Goal: Use online tool/utility: Utilize a website feature to perform a specific function

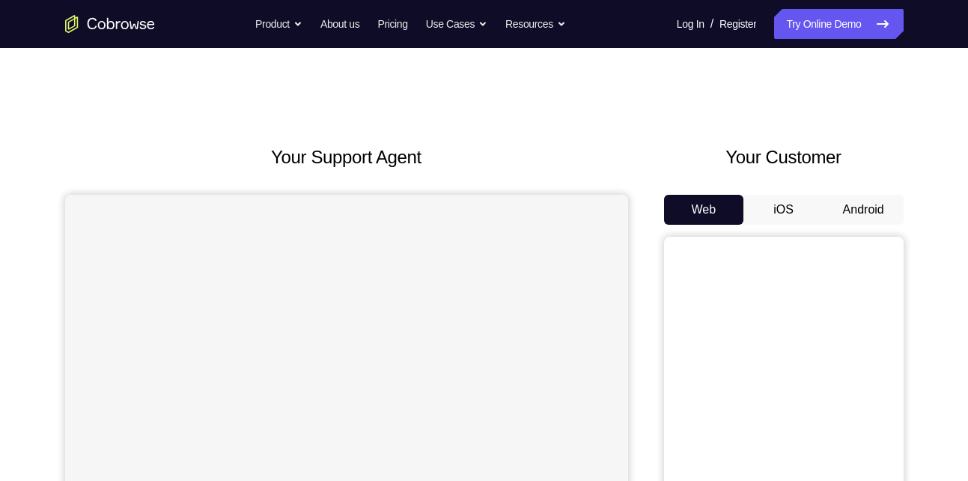
click at [868, 194] on div "Your Customer Web iOS Android" at bounding box center [784, 420] width 240 height 553
click at [867, 216] on button "Android" at bounding box center [863, 210] width 80 height 30
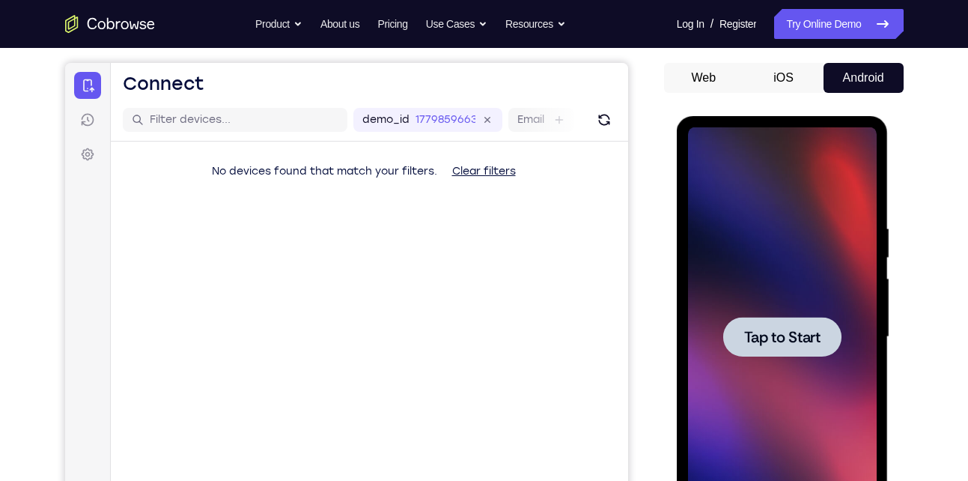
click at [769, 191] on div at bounding box center [782, 336] width 189 height 419
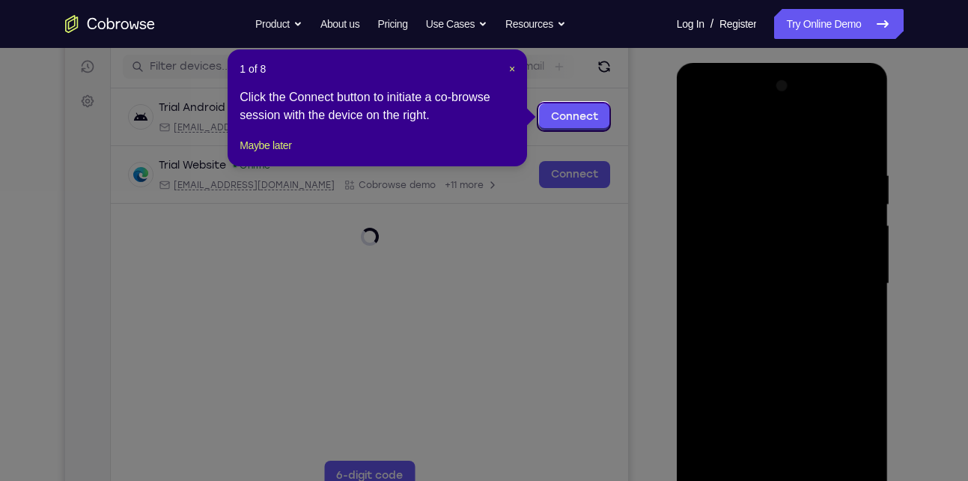
scroll to position [183, 0]
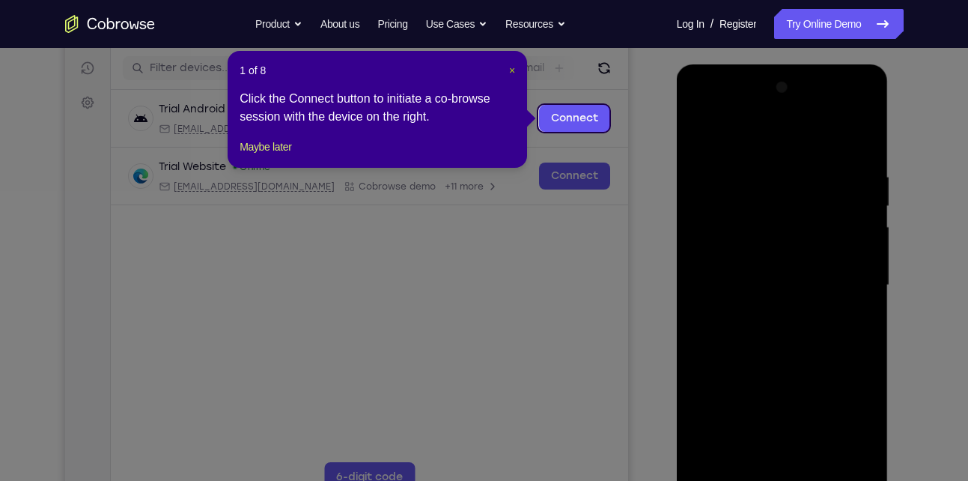
click at [509, 72] on span "×" at bounding box center [512, 70] width 6 height 12
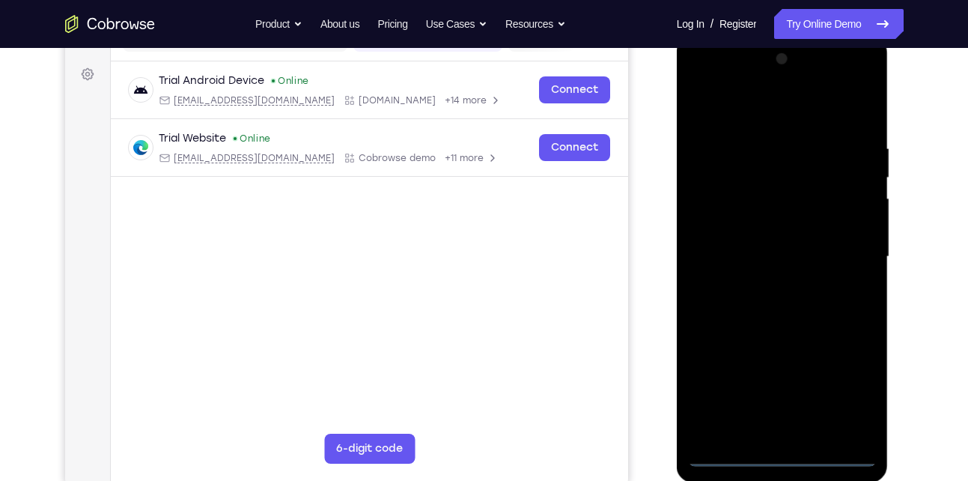
scroll to position [211, 0]
click at [781, 452] on div at bounding box center [782, 257] width 189 height 419
click at [839, 389] on div at bounding box center [782, 257] width 189 height 419
click at [701, 90] on div at bounding box center [782, 257] width 189 height 419
click at [722, 209] on div at bounding box center [782, 257] width 189 height 419
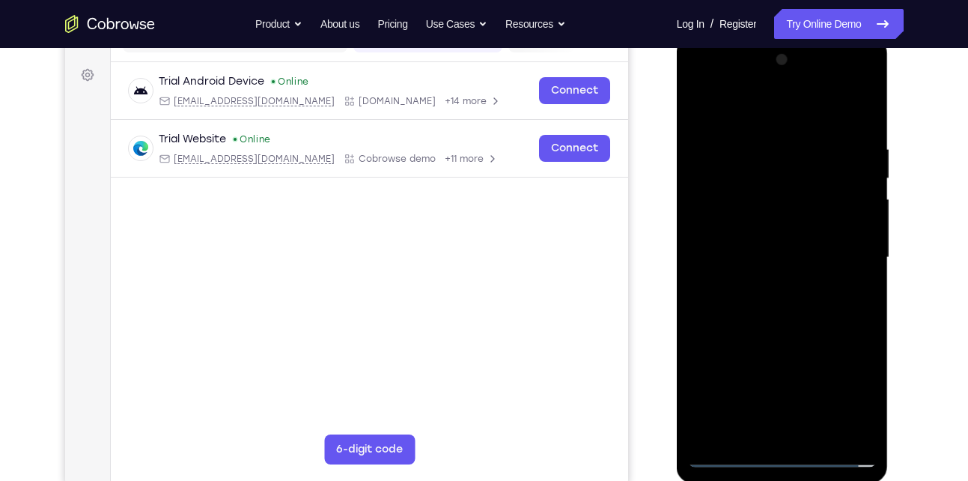
click at [720, 271] on div at bounding box center [782, 257] width 189 height 419
click at [785, 249] on div at bounding box center [782, 257] width 189 height 419
click at [749, 272] on div at bounding box center [782, 257] width 189 height 419
click at [819, 114] on div at bounding box center [782, 257] width 189 height 419
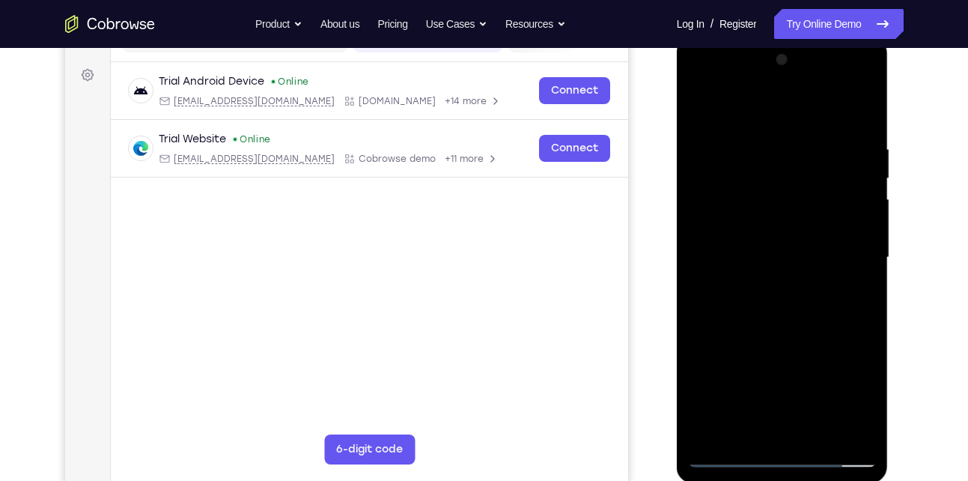
click at [775, 130] on div at bounding box center [782, 257] width 189 height 419
click at [740, 264] on div at bounding box center [782, 257] width 189 height 419
click at [865, 207] on div at bounding box center [782, 257] width 189 height 419
click at [860, 192] on div at bounding box center [782, 257] width 189 height 419
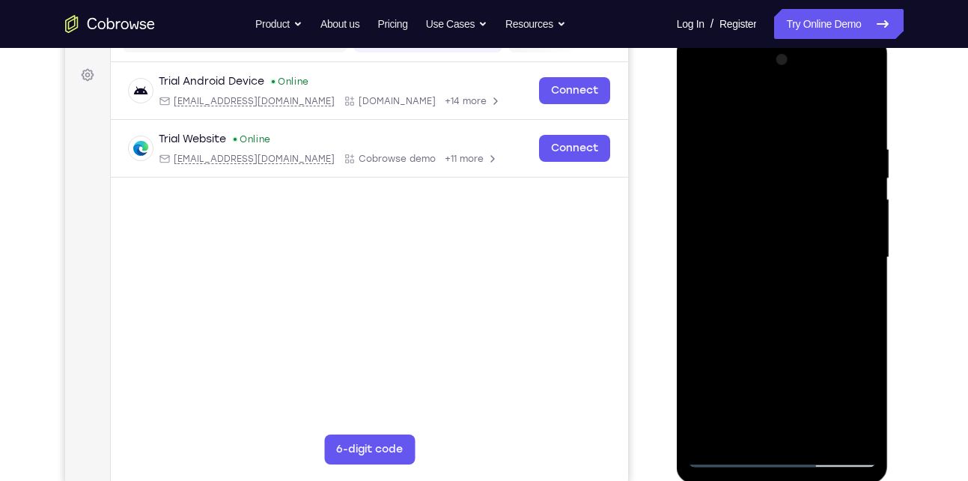
click at [797, 317] on div at bounding box center [782, 257] width 189 height 419
click at [836, 134] on div at bounding box center [782, 257] width 189 height 419
click at [706, 112] on div at bounding box center [782, 257] width 189 height 419
click at [776, 192] on div at bounding box center [782, 257] width 189 height 419
click at [859, 270] on div at bounding box center [782, 257] width 189 height 419
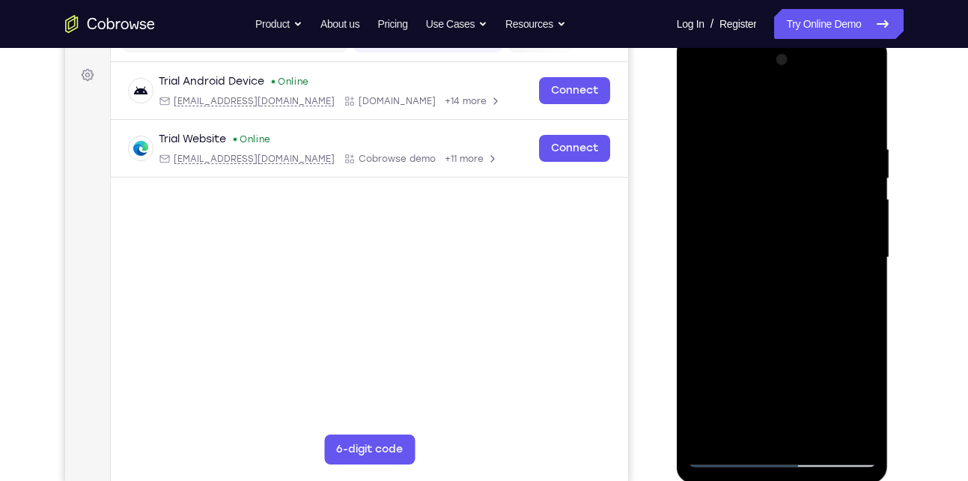
click at [859, 270] on div at bounding box center [782, 257] width 189 height 419
click at [871, 118] on div at bounding box center [782, 257] width 189 height 419
click at [695, 88] on div at bounding box center [782, 257] width 189 height 419
click at [847, 245] on div at bounding box center [782, 257] width 189 height 419
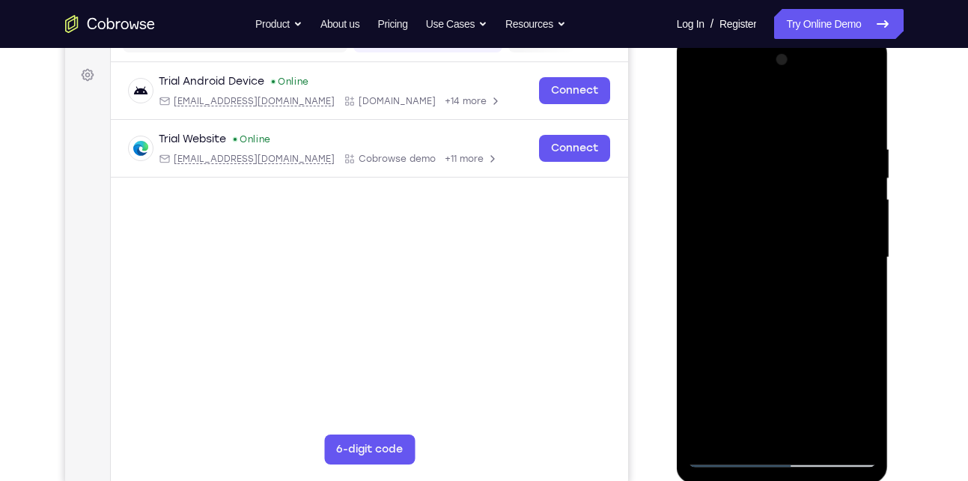
click at [756, 285] on div at bounding box center [782, 257] width 189 height 419
click at [787, 330] on div at bounding box center [782, 257] width 189 height 419
click at [751, 243] on div at bounding box center [782, 257] width 189 height 419
click at [770, 215] on div at bounding box center [782, 257] width 189 height 419
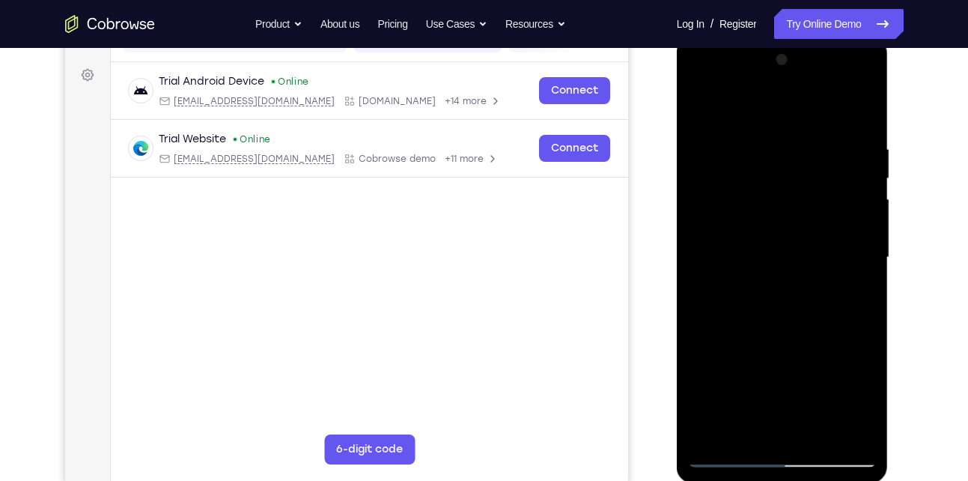
click at [770, 215] on div at bounding box center [782, 257] width 189 height 419
click at [759, 199] on div at bounding box center [782, 257] width 189 height 419
click at [692, 109] on div at bounding box center [782, 257] width 189 height 419
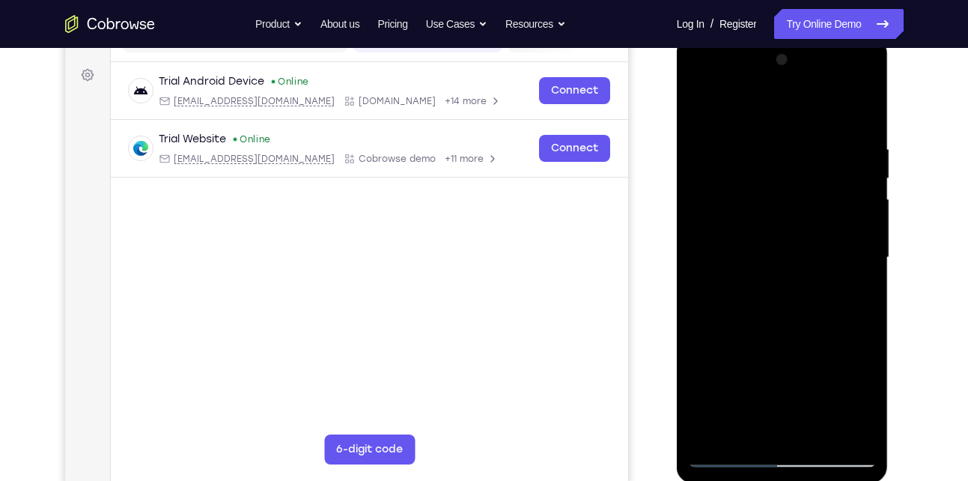
click at [769, 129] on div at bounding box center [782, 257] width 189 height 419
click at [787, 192] on div at bounding box center [782, 257] width 189 height 419
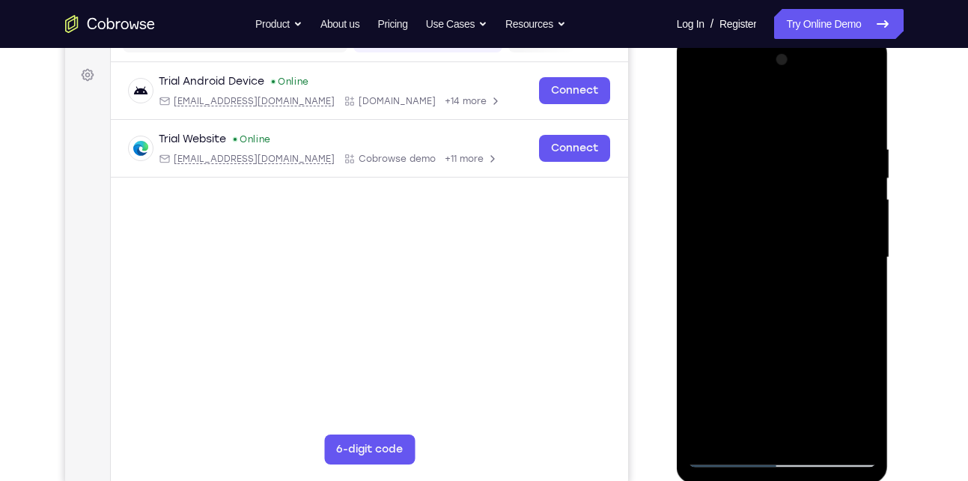
click at [787, 192] on div at bounding box center [782, 257] width 189 height 419
click at [790, 312] on div at bounding box center [782, 257] width 189 height 419
click at [824, 435] on div at bounding box center [782, 257] width 189 height 419
click at [793, 333] on div at bounding box center [782, 257] width 189 height 419
click at [805, 266] on div at bounding box center [782, 257] width 189 height 419
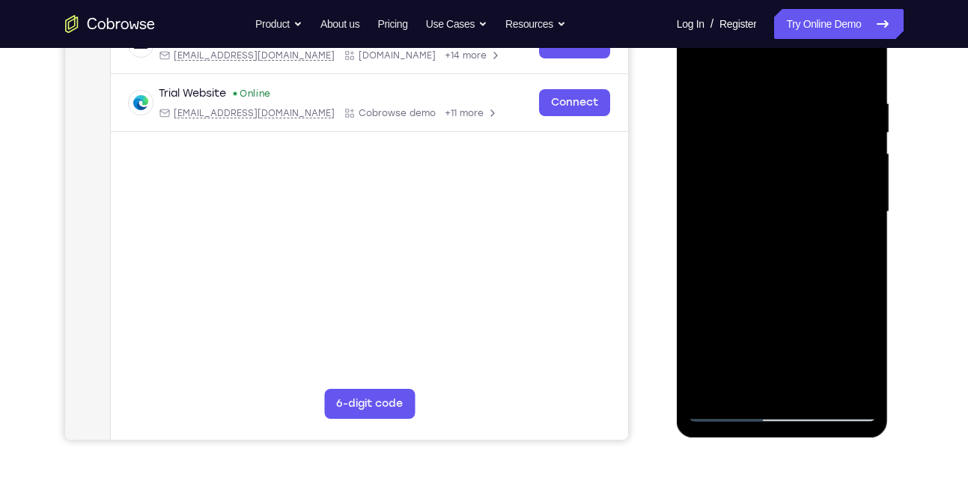
scroll to position [259, 0]
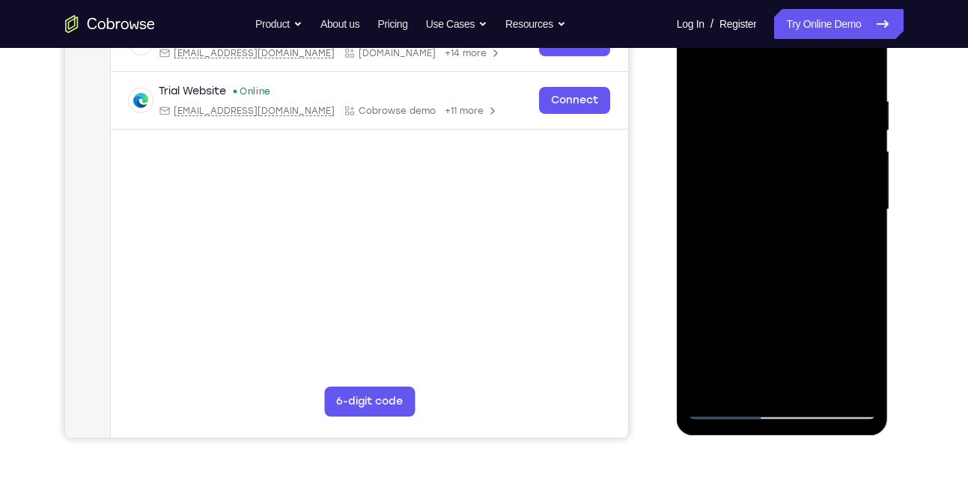
click at [722, 379] on div at bounding box center [782, 209] width 189 height 419
click at [851, 245] on div at bounding box center [782, 209] width 189 height 419
click at [742, 379] on div at bounding box center [782, 209] width 189 height 419
click at [823, 293] on div at bounding box center [782, 209] width 189 height 419
click at [856, 233] on div at bounding box center [782, 209] width 189 height 419
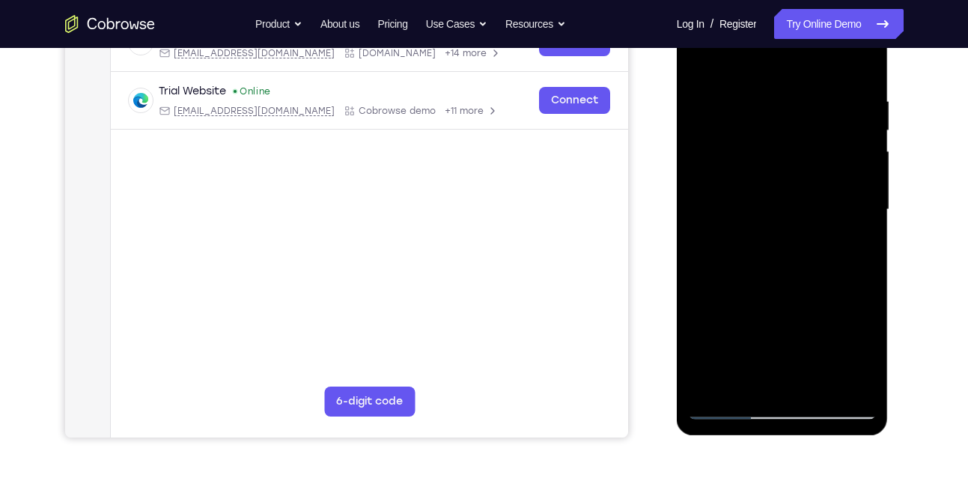
click at [728, 412] on div at bounding box center [782, 209] width 189 height 419
click at [704, 58] on div at bounding box center [782, 209] width 189 height 419
click at [864, 57] on div at bounding box center [782, 209] width 189 height 419
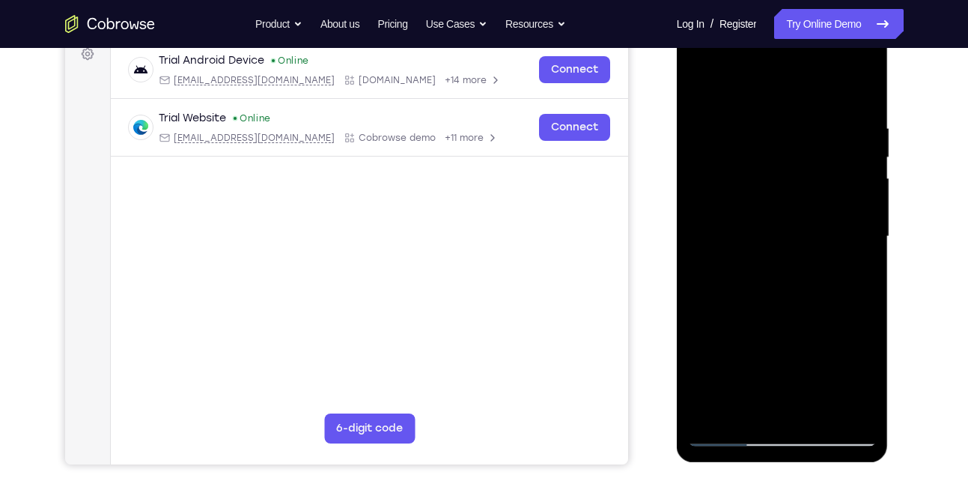
scroll to position [231, 0]
click at [702, 80] on div at bounding box center [782, 237] width 189 height 419
click at [767, 118] on div at bounding box center [782, 237] width 189 height 419
click at [853, 254] on div at bounding box center [782, 237] width 189 height 419
click at [861, 228] on div at bounding box center [782, 237] width 189 height 419
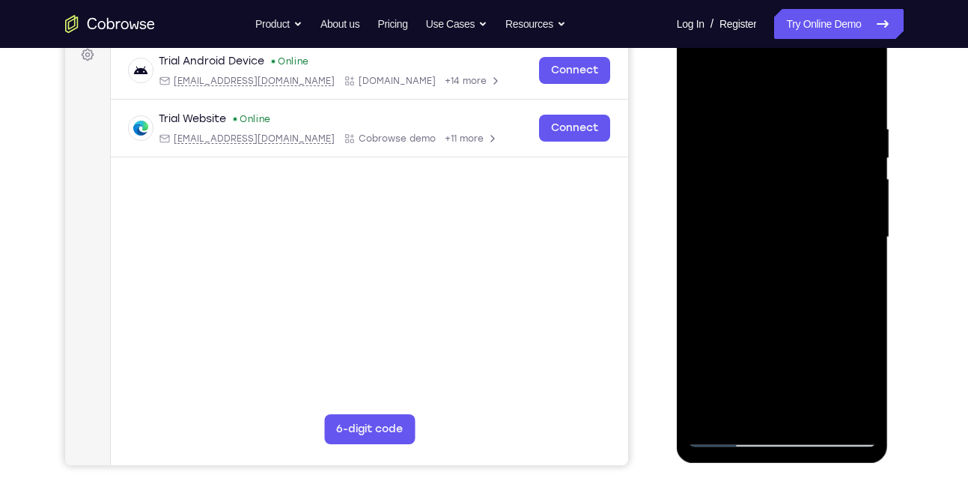
click at [861, 228] on div at bounding box center [782, 237] width 189 height 419
click at [859, 98] on div at bounding box center [782, 237] width 189 height 419
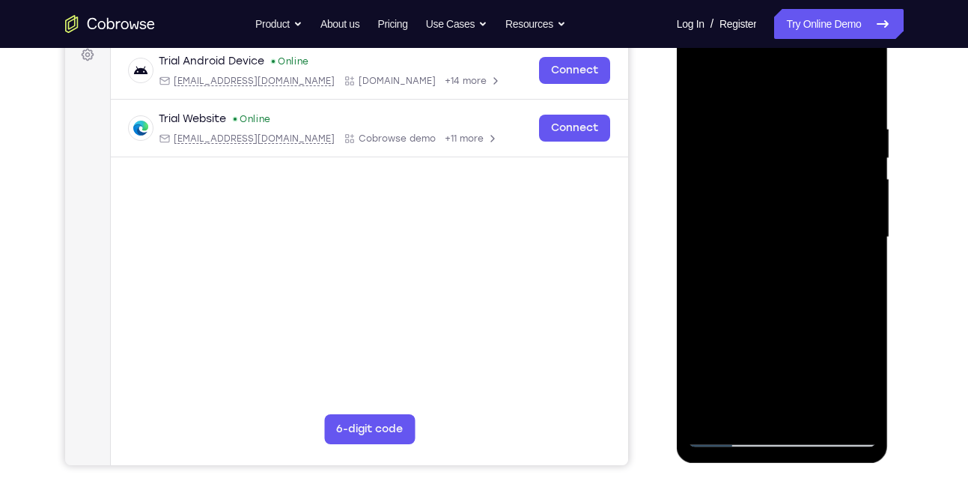
click at [860, 118] on div at bounding box center [782, 237] width 189 height 419
click at [701, 207] on div at bounding box center [782, 237] width 189 height 419
click at [835, 403] on div at bounding box center [782, 237] width 189 height 419
click at [853, 102] on div at bounding box center [782, 237] width 189 height 419
click at [689, 60] on div at bounding box center [782, 237] width 189 height 419
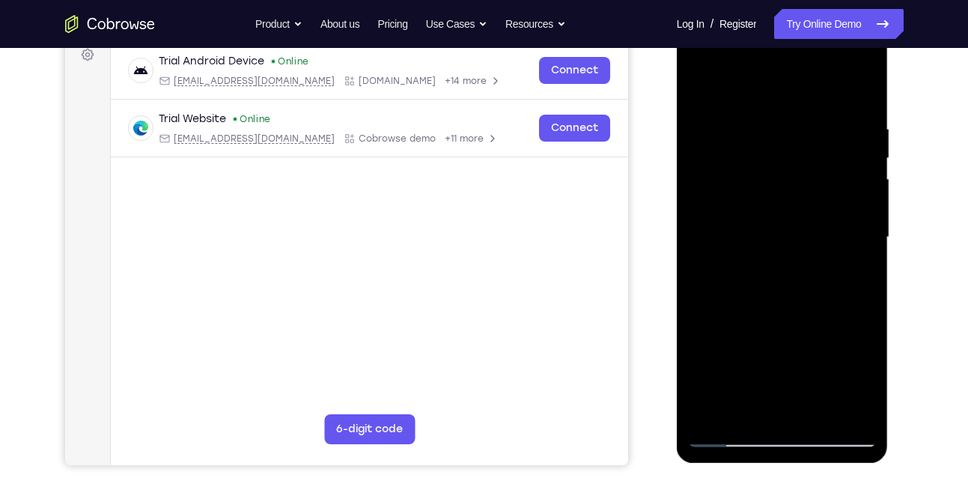
click at [697, 66] on div at bounding box center [782, 237] width 189 height 419
click at [701, 71] on div at bounding box center [782, 237] width 189 height 419
click at [701, 70] on div at bounding box center [782, 237] width 189 height 419
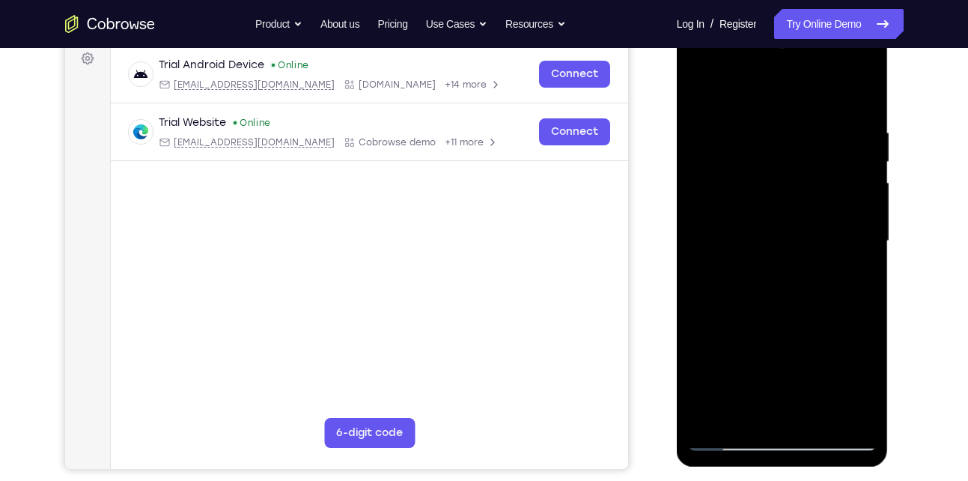
scroll to position [227, 0]
click at [725, 192] on div at bounding box center [782, 241] width 189 height 419
click at [775, 214] on div at bounding box center [782, 241] width 189 height 419
click at [862, 257] on div at bounding box center [782, 241] width 189 height 419
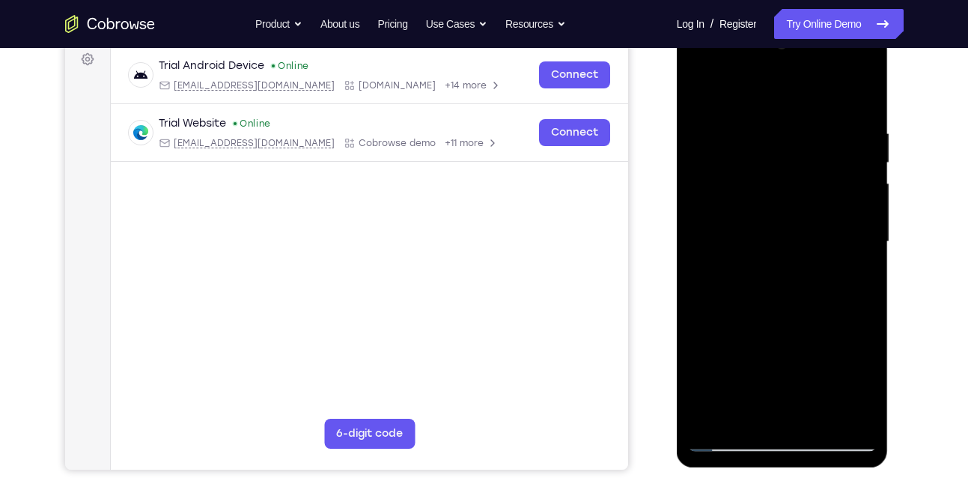
click at [862, 257] on div at bounding box center [782, 241] width 189 height 419
click at [825, 410] on div at bounding box center [782, 241] width 189 height 419
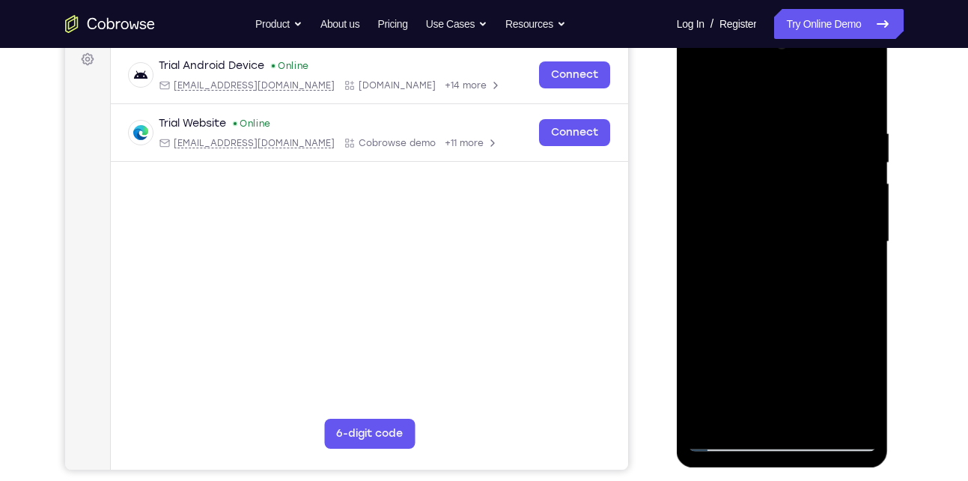
click at [700, 262] on div at bounding box center [782, 241] width 189 height 419
click at [836, 409] on div at bounding box center [782, 241] width 189 height 419
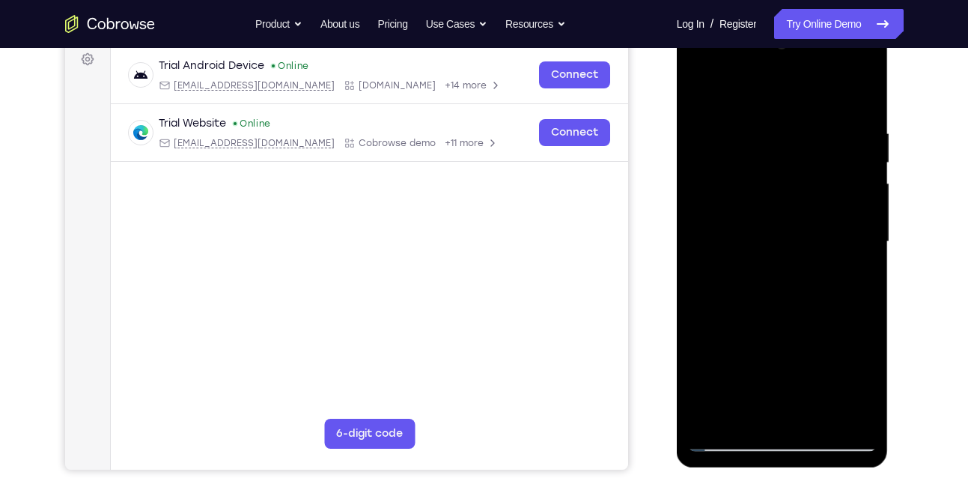
click at [836, 409] on div at bounding box center [782, 241] width 189 height 419
click at [867, 253] on div at bounding box center [782, 241] width 189 height 419
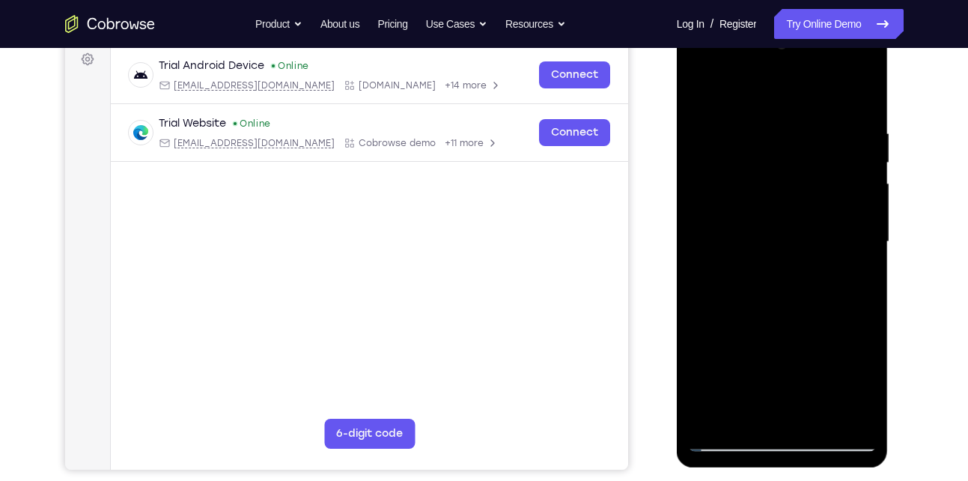
click at [867, 253] on div at bounding box center [782, 241] width 189 height 419
drag, startPoint x: 865, startPoint y: 187, endPoint x: 726, endPoint y: 240, distance: 148.1
click at [726, 240] on div at bounding box center [782, 241] width 189 height 419
drag, startPoint x: 832, startPoint y: 203, endPoint x: 668, endPoint y: 223, distance: 165.2
click at [677, 223] on html "Online web based iOS Simulators and Android Emulators. Run iPhone, iPad, Mobile…" at bounding box center [783, 245] width 213 height 449
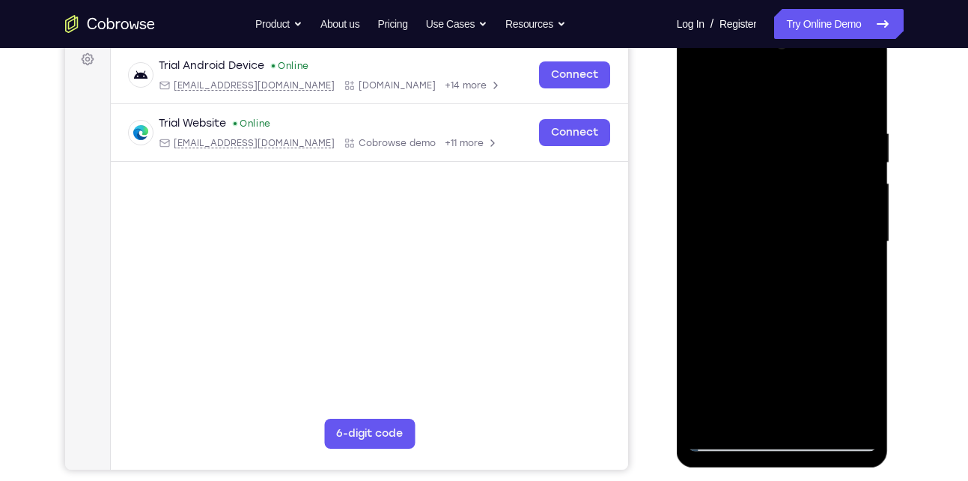
drag, startPoint x: 841, startPoint y: 186, endPoint x: 734, endPoint y: 189, distance: 106.3
click at [734, 189] on div at bounding box center [782, 241] width 189 height 419
drag, startPoint x: 850, startPoint y: 174, endPoint x: 750, endPoint y: 197, distance: 103.0
click at [750, 197] on div at bounding box center [782, 241] width 189 height 419
drag, startPoint x: 849, startPoint y: 186, endPoint x: 729, endPoint y: 205, distance: 121.2
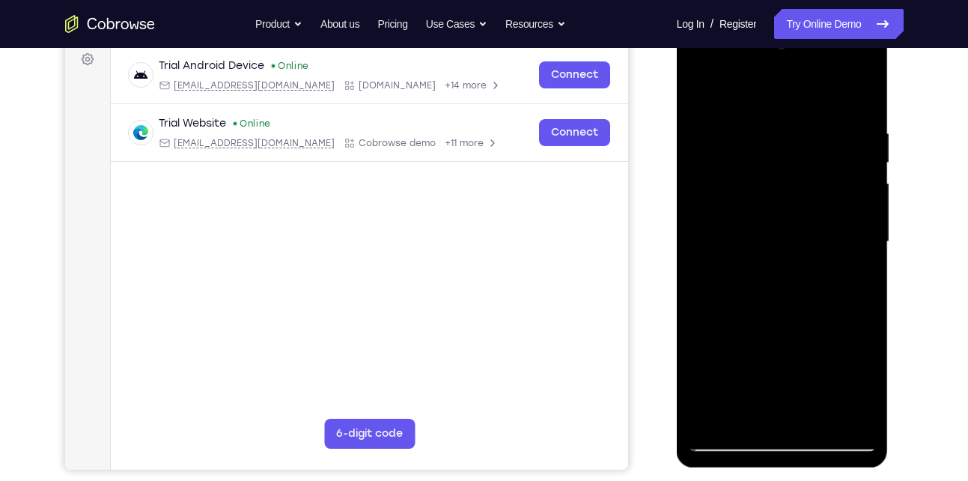
click at [729, 205] on div at bounding box center [782, 241] width 189 height 419
drag, startPoint x: 856, startPoint y: 195, endPoint x: 754, endPoint y: 205, distance: 102.3
click at [754, 205] on div at bounding box center [782, 241] width 189 height 419
drag, startPoint x: 844, startPoint y: 202, endPoint x: 740, endPoint y: 205, distance: 103.3
click at [740, 205] on div at bounding box center [782, 241] width 189 height 419
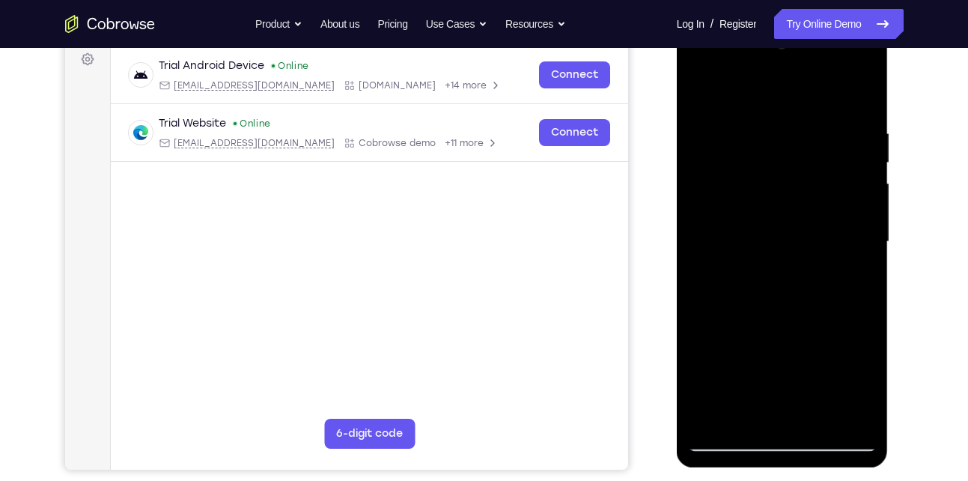
drag, startPoint x: 853, startPoint y: 189, endPoint x: 722, endPoint y: 194, distance: 131.1
click at [722, 194] on div at bounding box center [782, 241] width 189 height 419
drag, startPoint x: 851, startPoint y: 194, endPoint x: 722, endPoint y: 202, distance: 129.8
click at [722, 202] on div at bounding box center [782, 241] width 189 height 419
drag, startPoint x: 829, startPoint y: 192, endPoint x: 710, endPoint y: 210, distance: 119.6
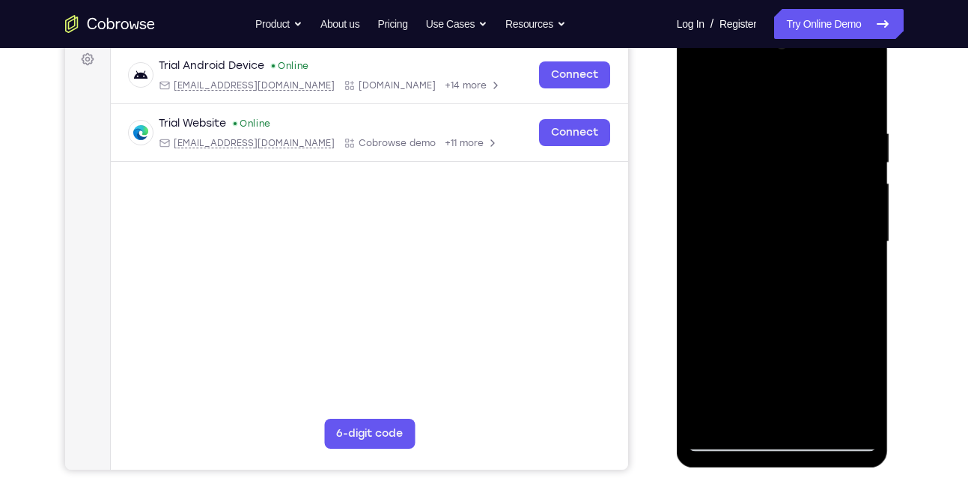
click at [710, 210] on div at bounding box center [782, 241] width 189 height 419
click at [717, 21] on div at bounding box center [783, 21] width 212 height 0
